Goal: Complete application form

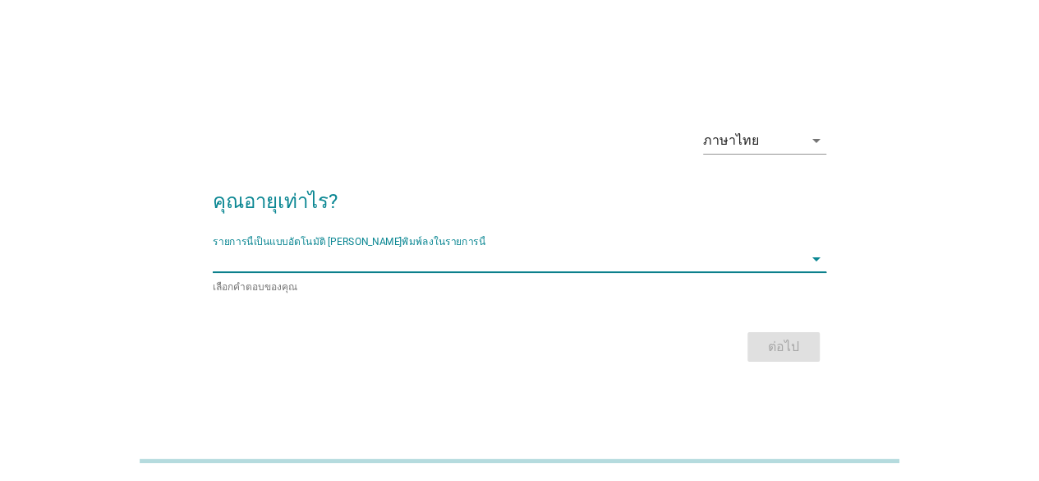
click at [470, 267] on input "รายการนี้เป็นแบบอัตโนมัติ คุณสามารถพิมพ์ลงในรายการนี้" at bounding box center [508, 259] width 591 height 26
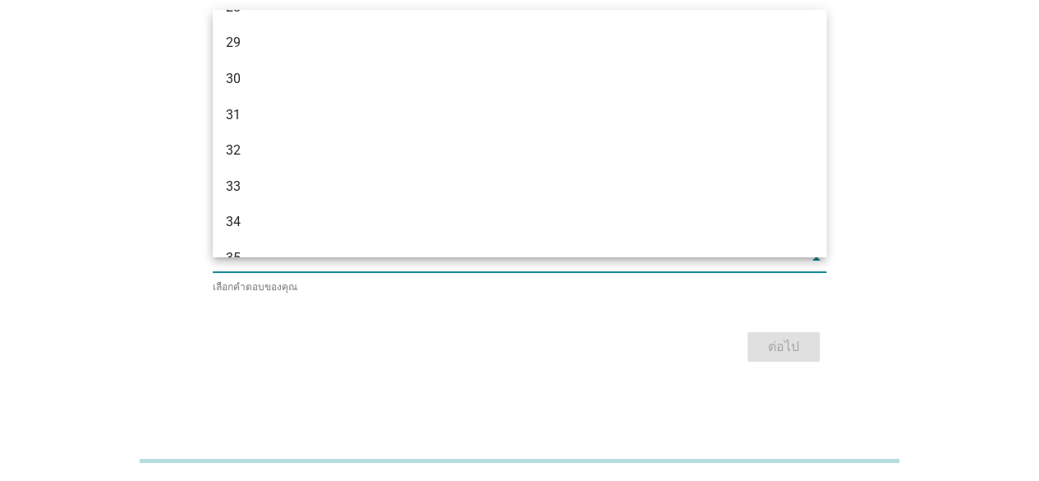
scroll to position [411, 0]
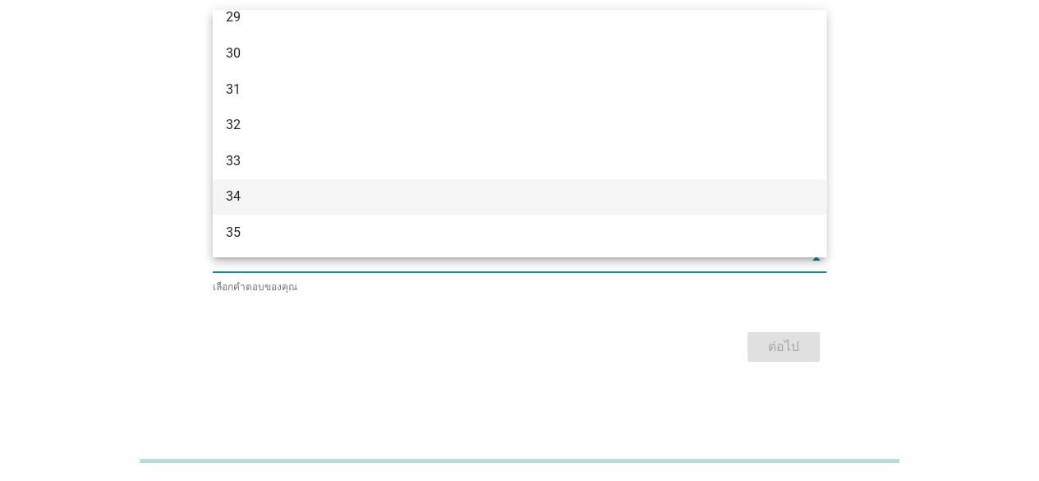
click at [479, 205] on div "34" at bounding box center [495, 196] width 538 height 20
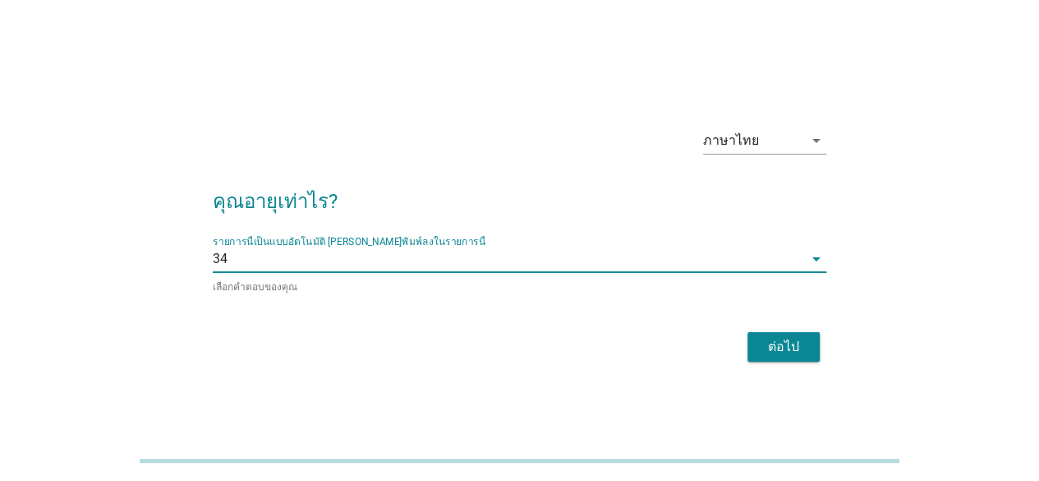
click at [780, 345] on div "ต่อไป" at bounding box center [784, 347] width 46 height 20
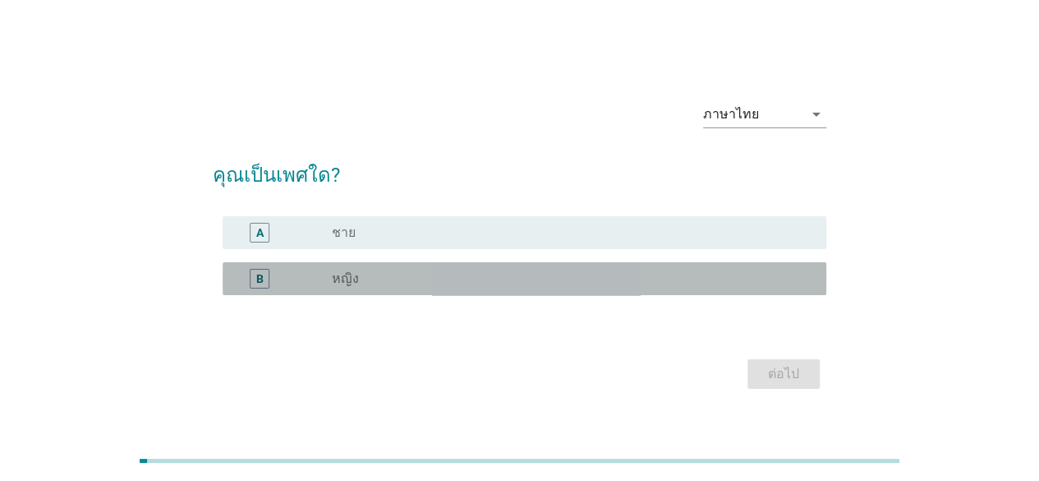
click at [682, 283] on div "radio_button_unchecked หญิง" at bounding box center [566, 278] width 468 height 16
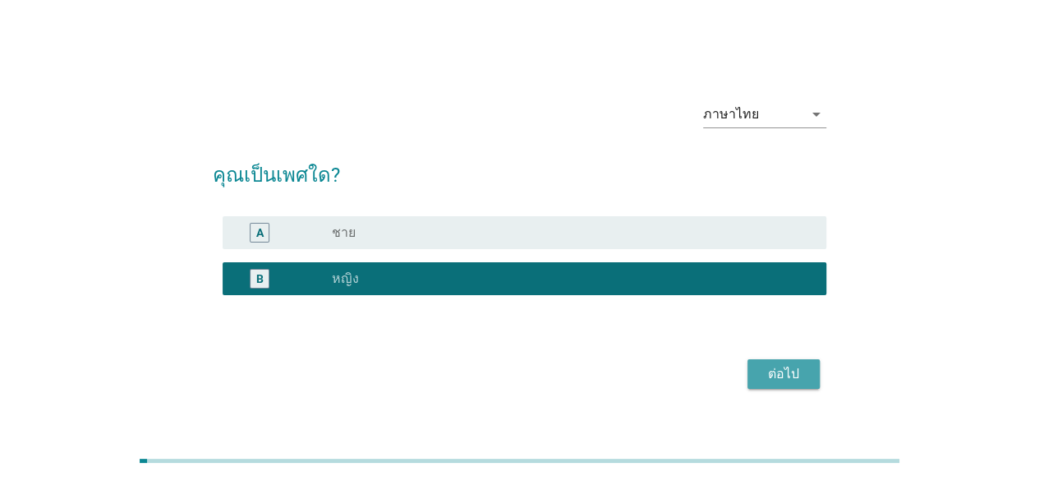
click at [768, 384] on button "ต่อไป" at bounding box center [784, 374] width 72 height 30
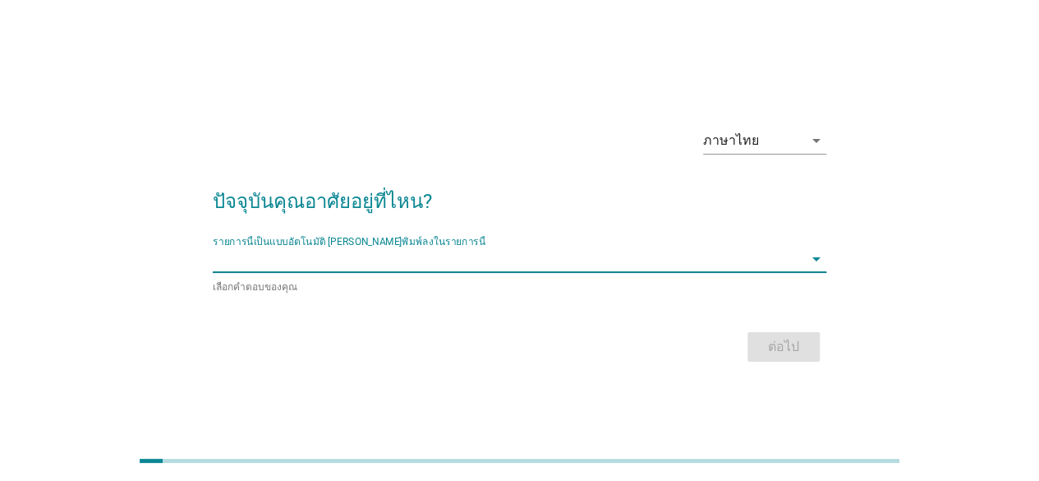
click at [642, 265] on input "รายการนี้เป็นแบบอัตโนมัติ คุณสามารถพิมพ์ลงในรายการนี้" at bounding box center [508, 259] width 591 height 26
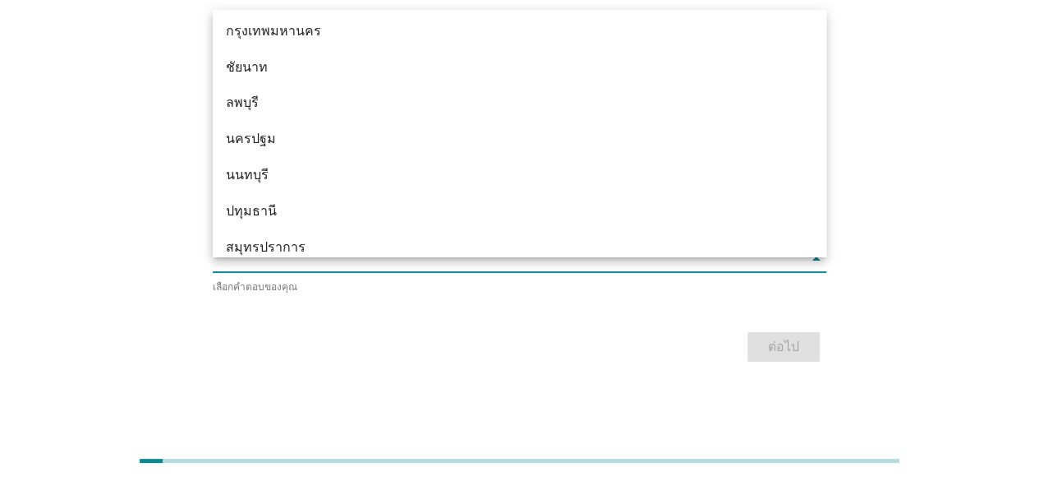
scroll to position [1397, 0]
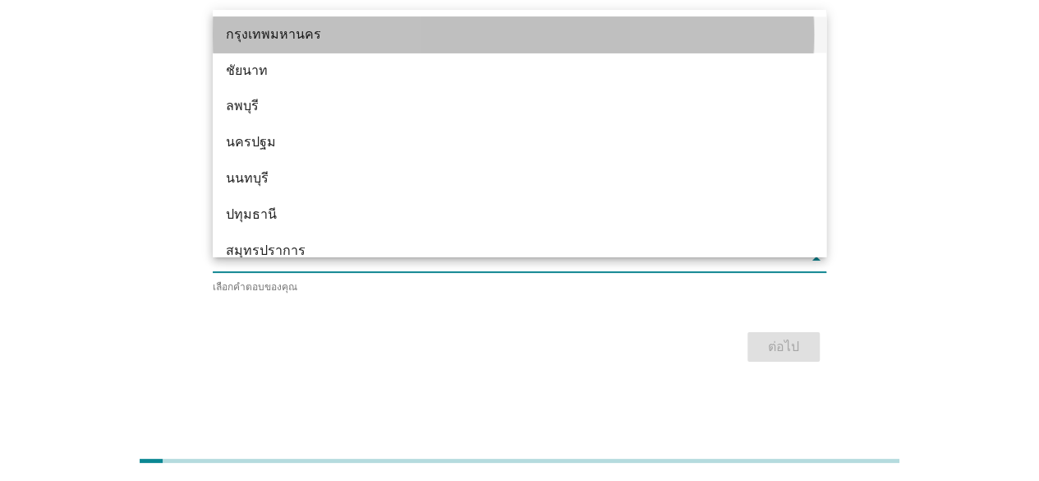
click at [549, 21] on div "กรุงเทพมหานคร" at bounding box center [520, 34] width 614 height 36
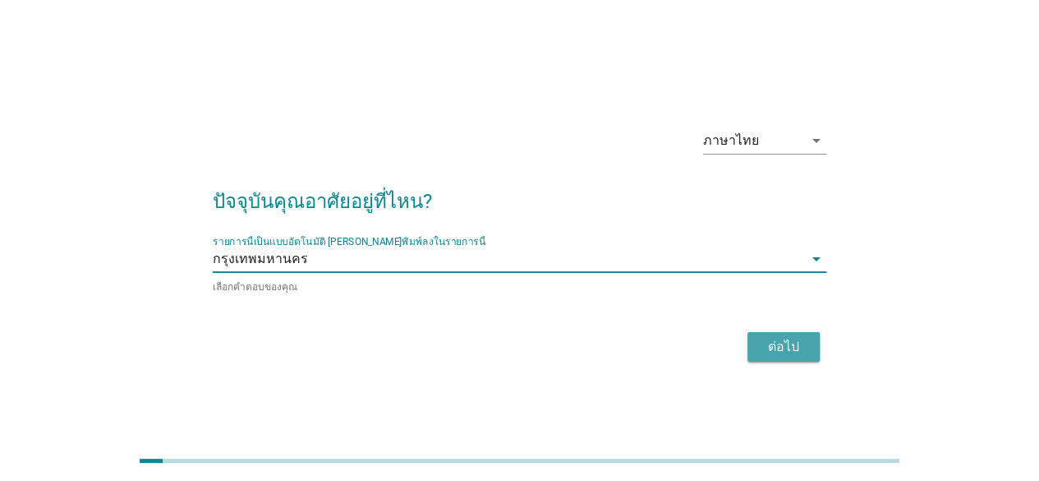
click at [778, 344] on div "ต่อไป" at bounding box center [784, 347] width 46 height 20
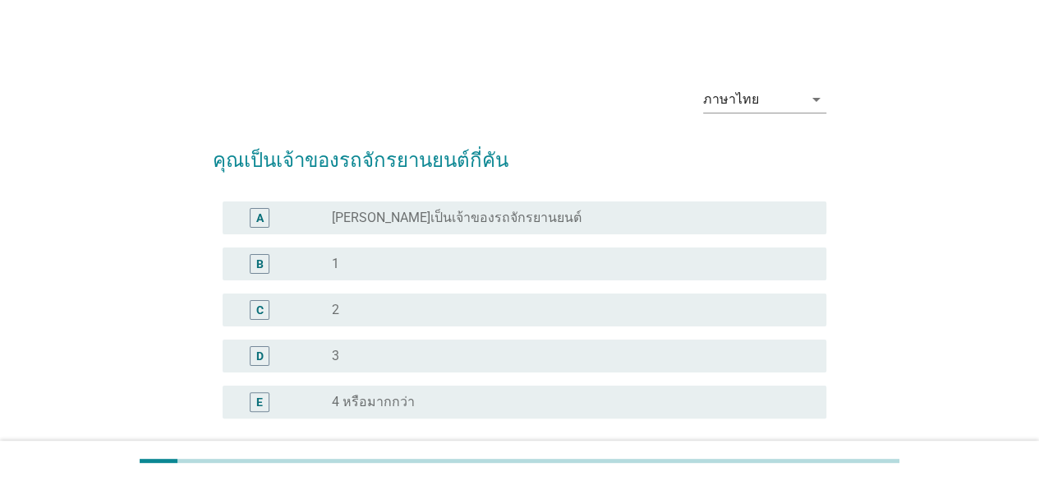
click at [625, 252] on div "B radio_button_unchecked 1" at bounding box center [525, 263] width 604 height 33
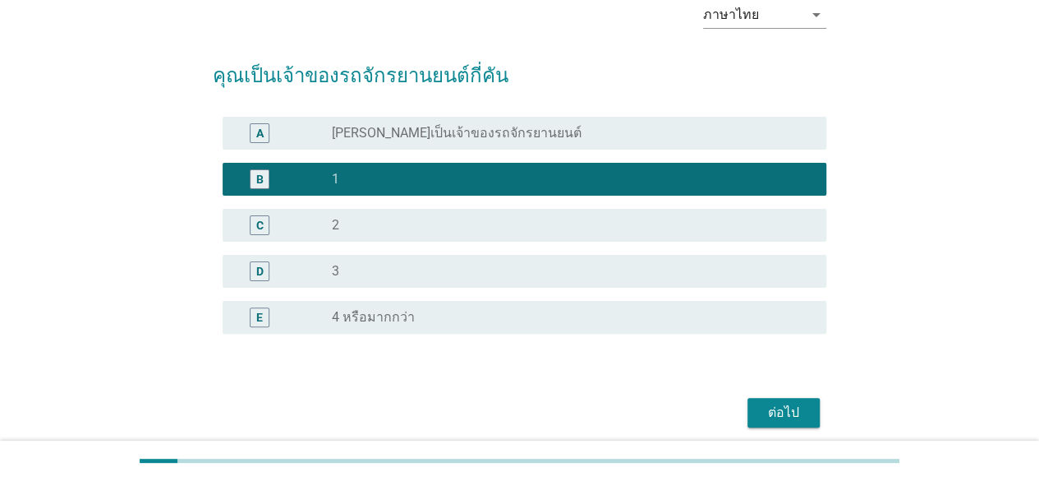
scroll to position [148, 0]
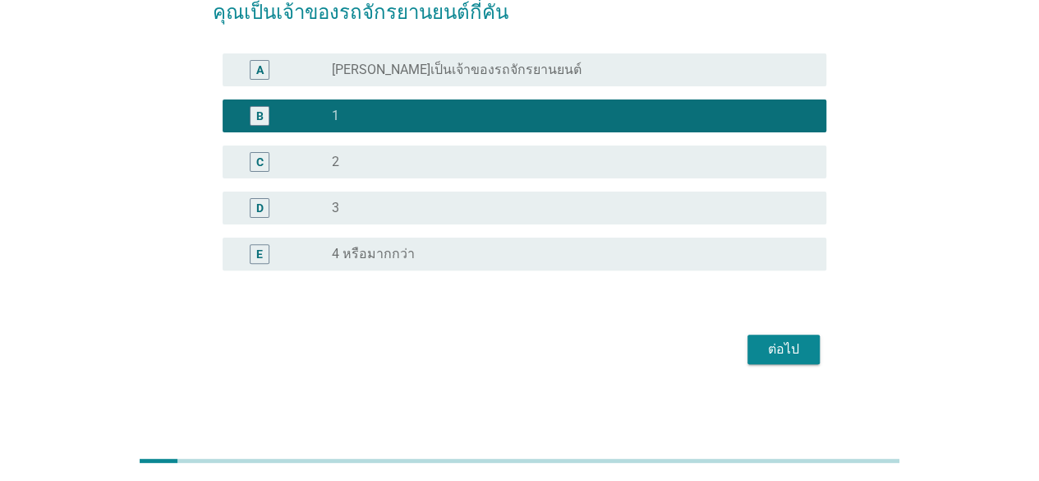
click at [770, 349] on div "ต่อไป" at bounding box center [784, 349] width 46 height 20
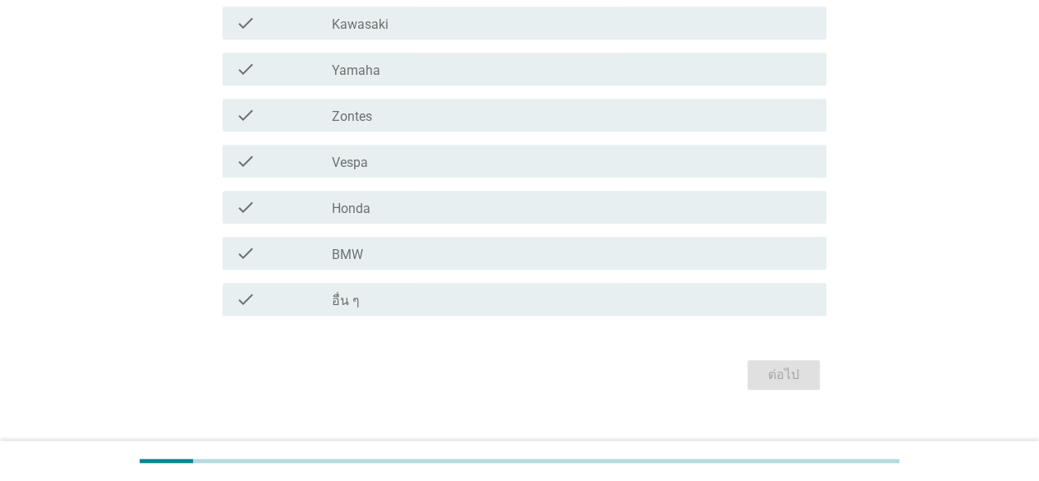
scroll to position [411, 0]
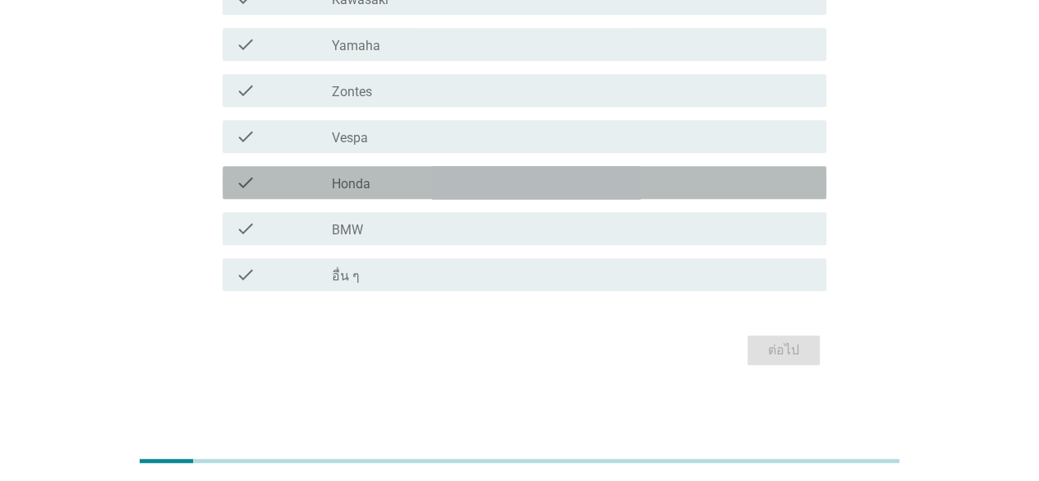
click at [538, 191] on div "check check_box_outline_blank Honda" at bounding box center [525, 182] width 604 height 33
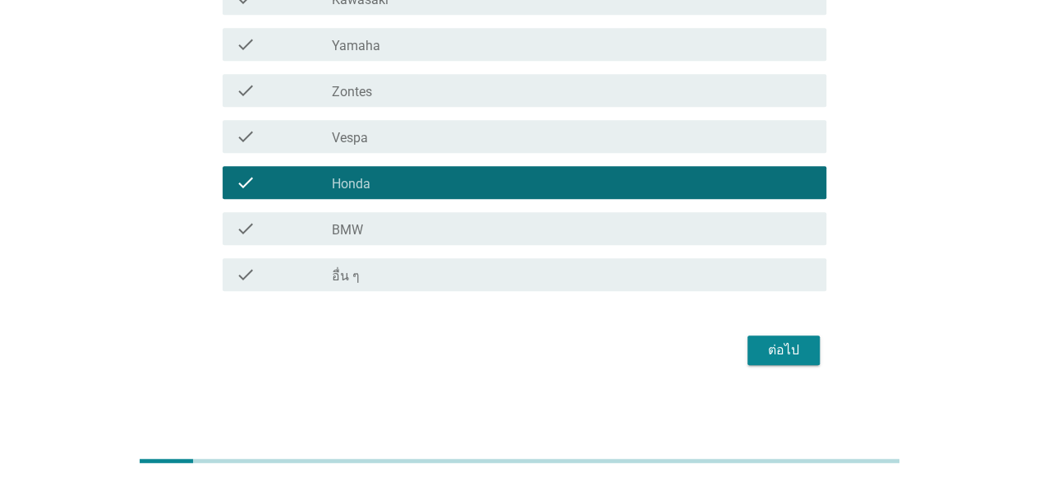
click at [799, 344] on div "ต่อไป" at bounding box center [784, 350] width 46 height 20
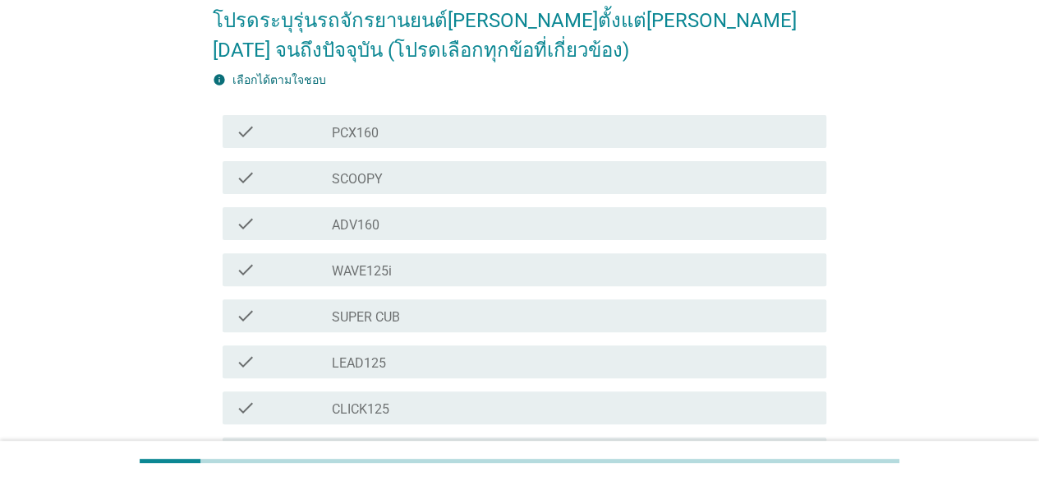
scroll to position [164, 0]
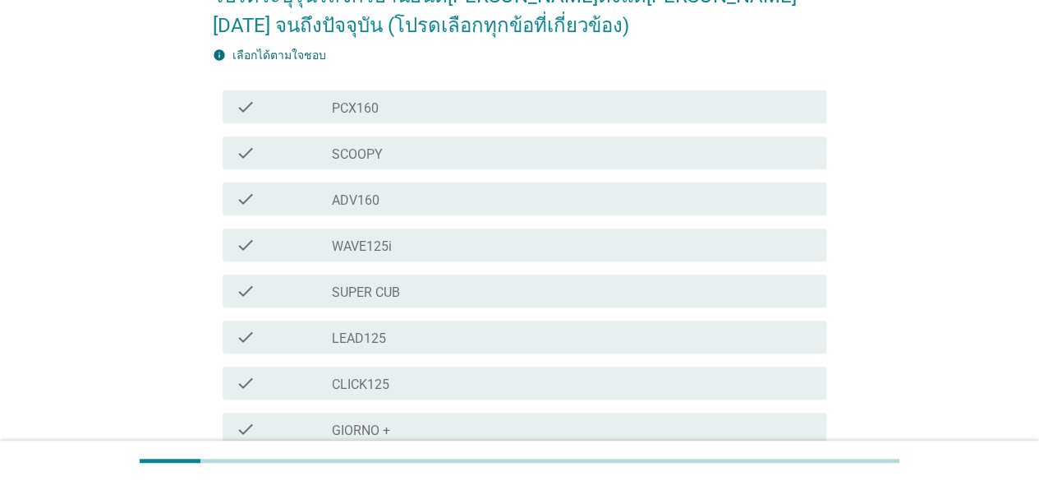
click at [389, 281] on div "check_box_outline_blank SUPER CUB" at bounding box center [572, 291] width 481 height 20
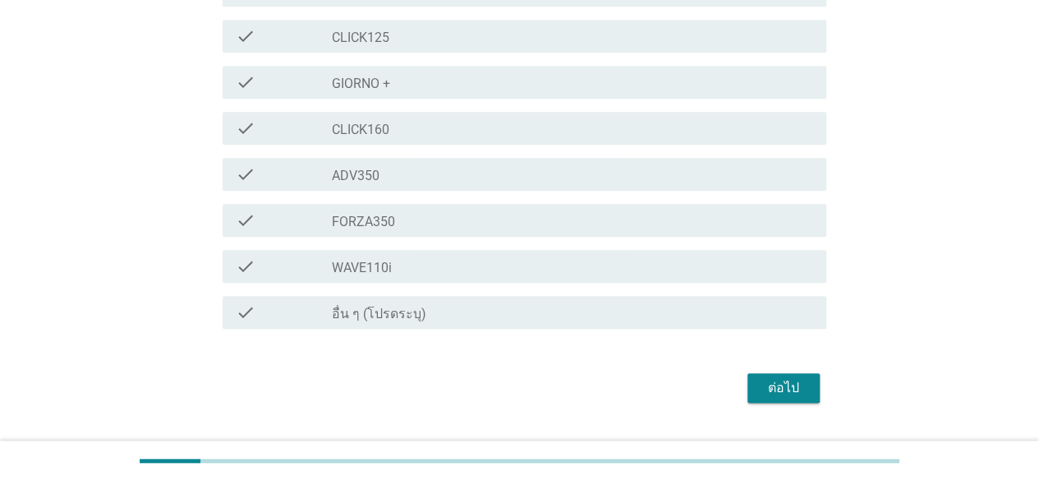
scroll to position [550, 0]
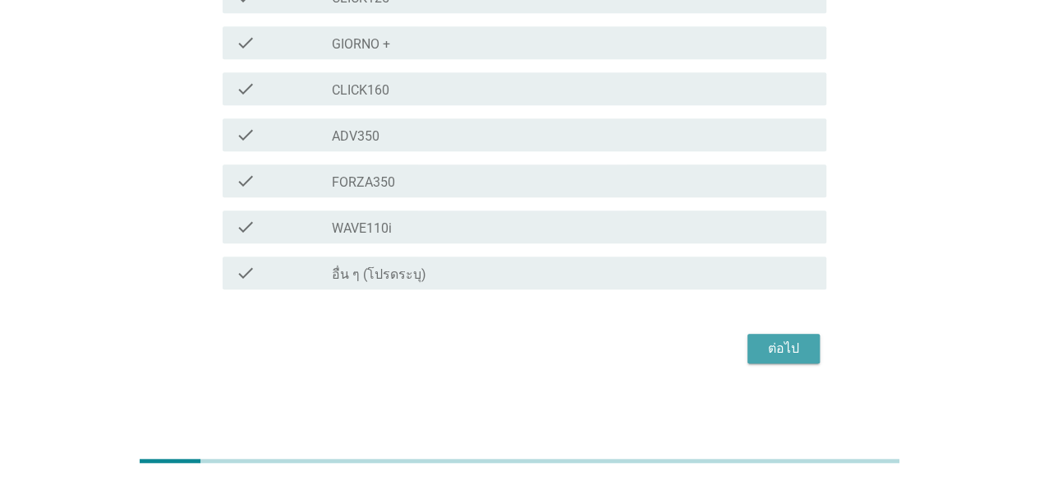
click at [762, 350] on div "ต่อไป" at bounding box center [784, 348] width 46 height 20
